Goal: Task Accomplishment & Management: Use online tool/utility

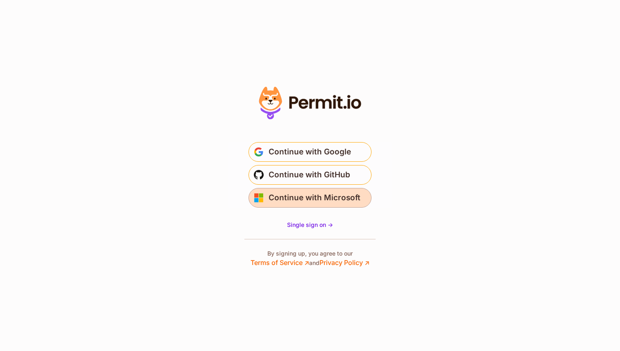
click at [308, 198] on span "Continue with Microsoft" at bounding box center [315, 198] width 92 height 13
click at [324, 223] on span "Single sign on ->" at bounding box center [310, 224] width 46 height 7
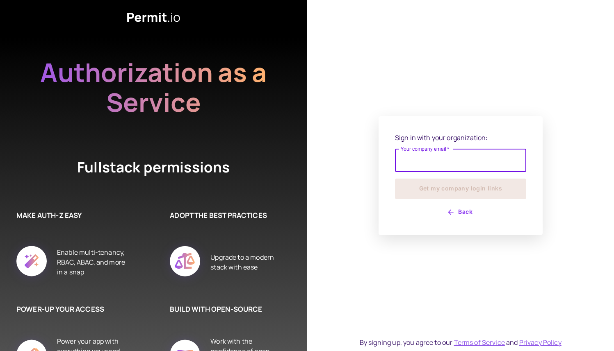
click at [445, 171] on input "Your company email   *" at bounding box center [460, 160] width 131 height 23
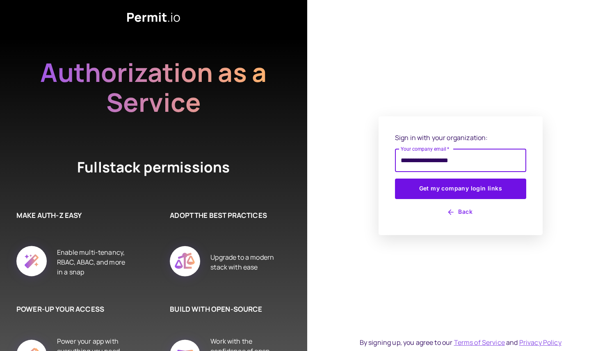
type input "**********"
click at [491, 132] on div "**********" at bounding box center [461, 175] width 164 height 119
click at [477, 193] on button "Get my company login links" at bounding box center [460, 189] width 131 height 21
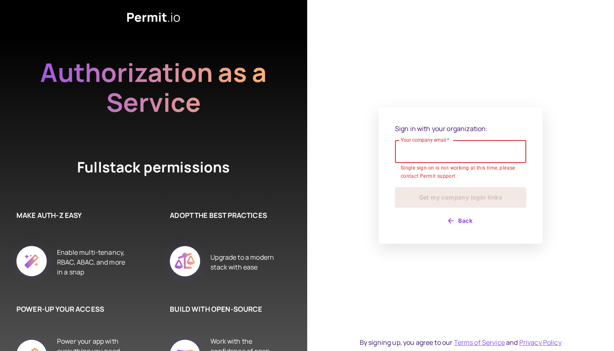
click at [460, 218] on button "Back" at bounding box center [460, 221] width 131 height 13
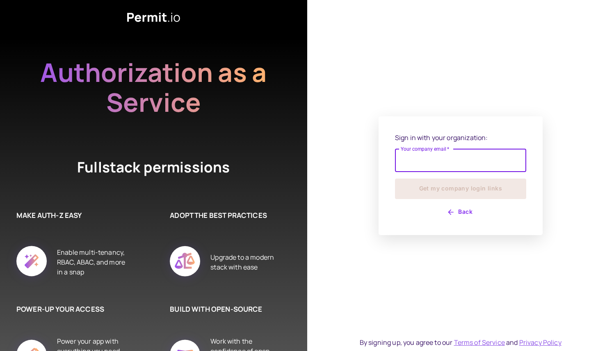
click at [461, 217] on button "Back" at bounding box center [460, 212] width 131 height 13
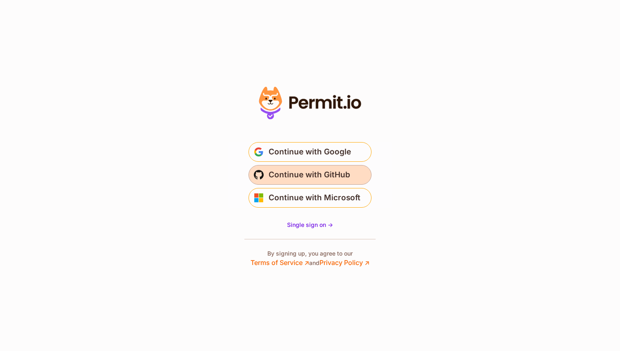
click at [310, 175] on span "Continue with GitHub" at bounding box center [310, 175] width 82 height 13
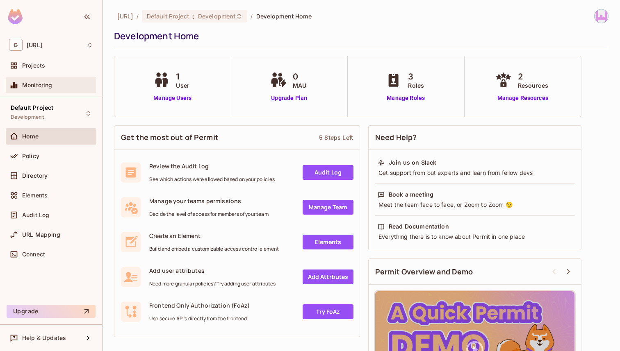
click at [36, 84] on span "Monitoring" at bounding box center [37, 85] width 30 height 7
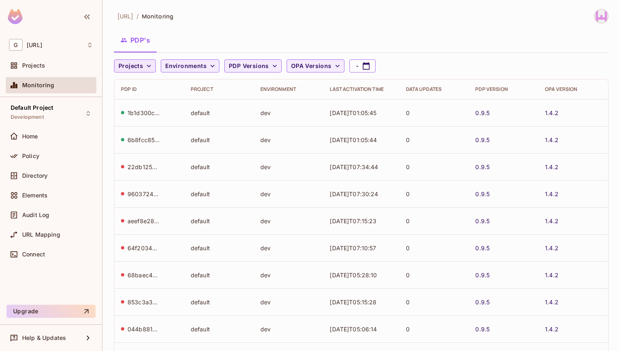
click at [147, 66] on icon "button" at bounding box center [149, 66] width 8 height 8
click at [147, 66] on div at bounding box center [310, 175] width 620 height 351
click at [65, 59] on div "Projects" at bounding box center [51, 65] width 91 height 16
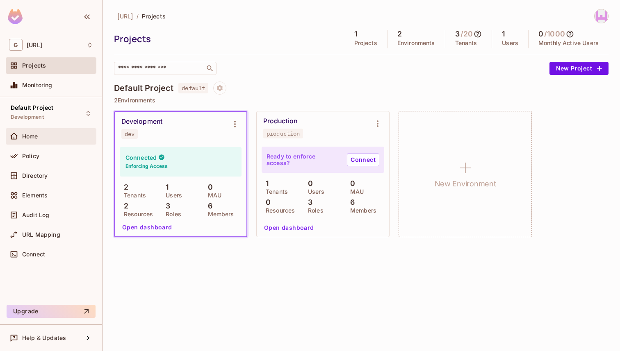
click at [52, 134] on div "Home" at bounding box center [57, 136] width 71 height 7
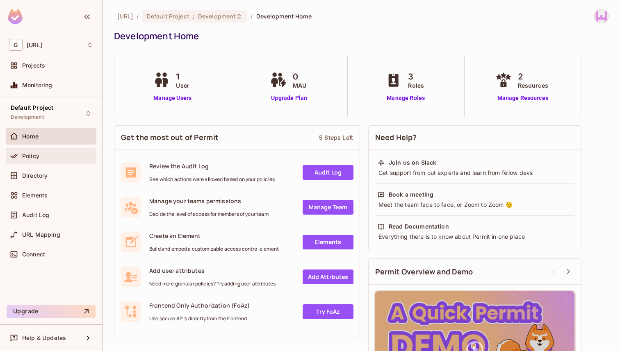
click at [50, 152] on div "Policy" at bounding box center [51, 156] width 84 height 10
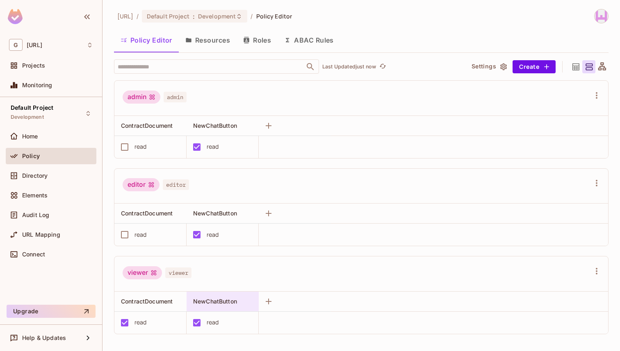
scroll to position [3, 0]
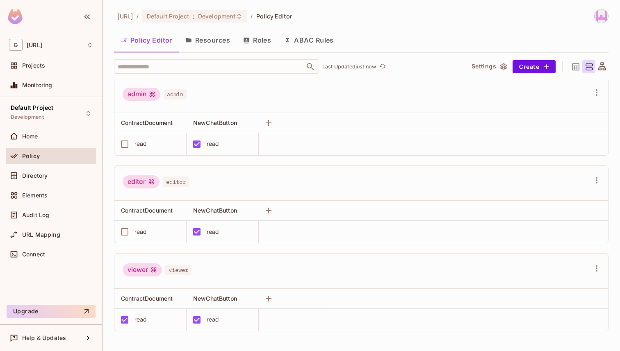
click at [212, 34] on button "Resources" at bounding box center [208, 40] width 58 height 21
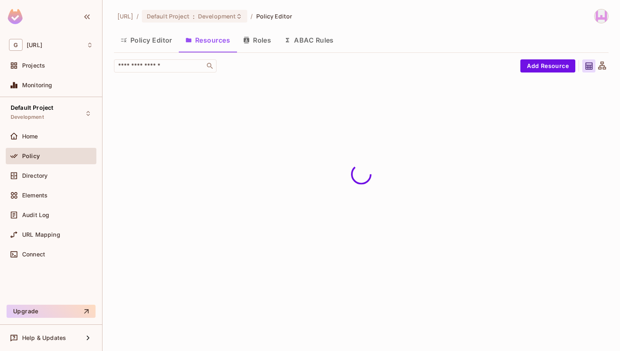
click at [253, 37] on button "Roles" at bounding box center [257, 40] width 41 height 21
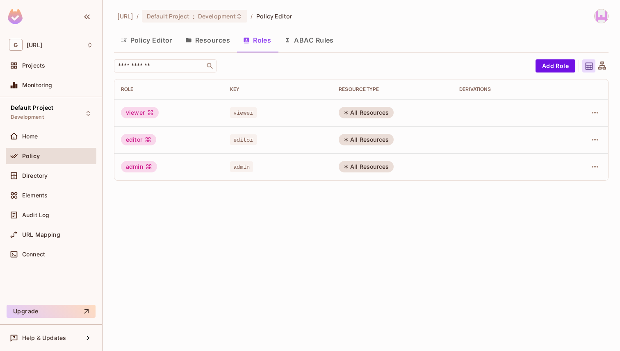
click at [303, 37] on button "ABAC Rules" at bounding box center [309, 40] width 63 height 21
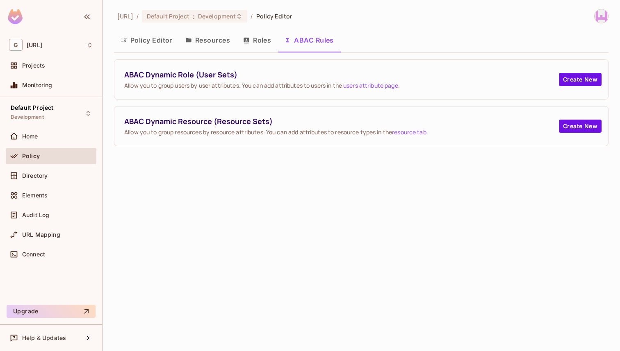
click at [139, 42] on button "Policy Editor" at bounding box center [146, 40] width 65 height 21
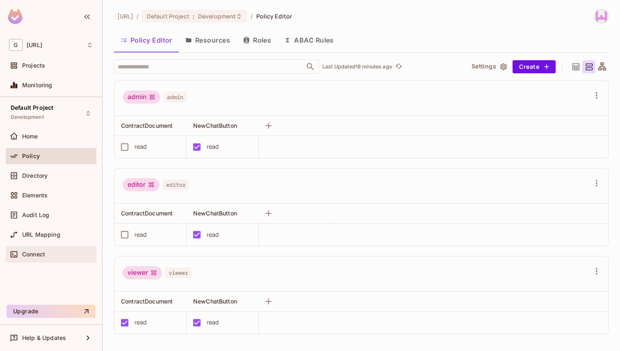
click at [68, 251] on div "Connect" at bounding box center [57, 254] width 71 height 7
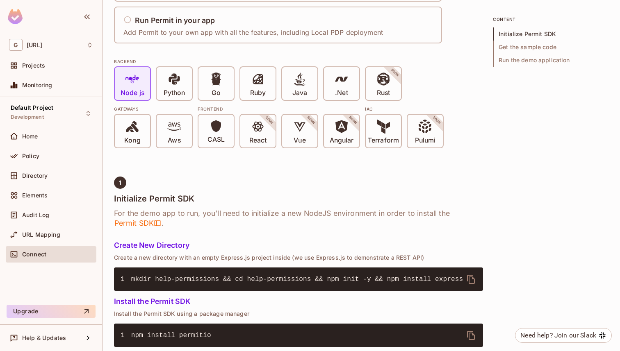
scroll to position [137, 0]
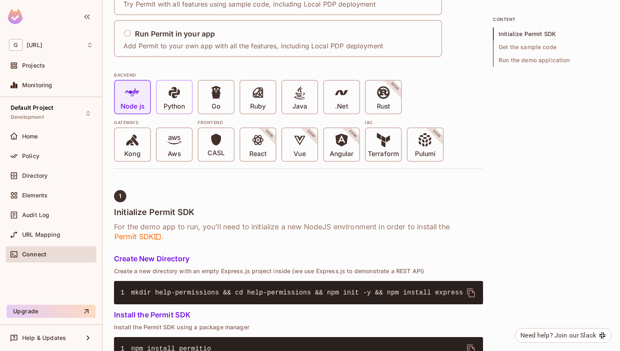
click at [179, 103] on p "Python" at bounding box center [174, 107] width 21 height 8
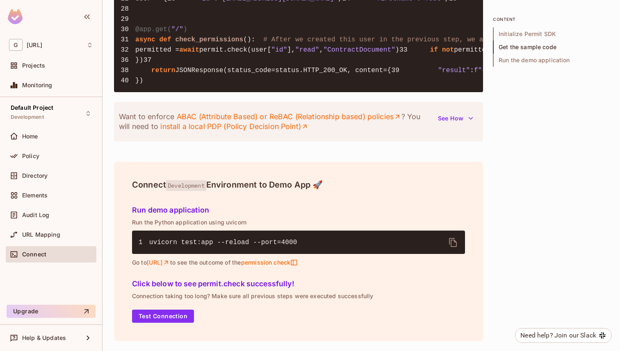
scroll to position [1018, 0]
click at [300, 194] on div "Connect Development Environment to Demo App 🚀" at bounding box center [299, 187] width 340 height 21
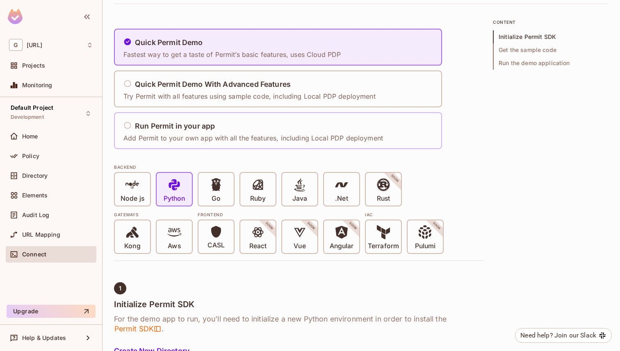
scroll to position [0, 0]
